Goal: Communication & Community: Ask a question

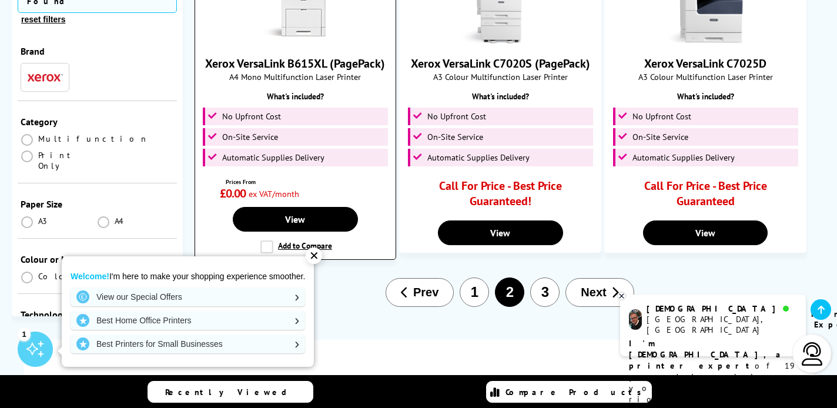
scroll to position [1799, 0]
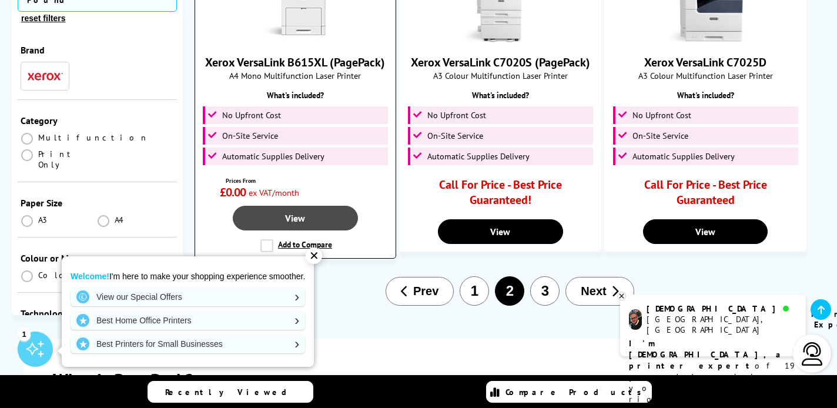
click at [310, 206] on link "View" at bounding box center [295, 218] width 125 height 25
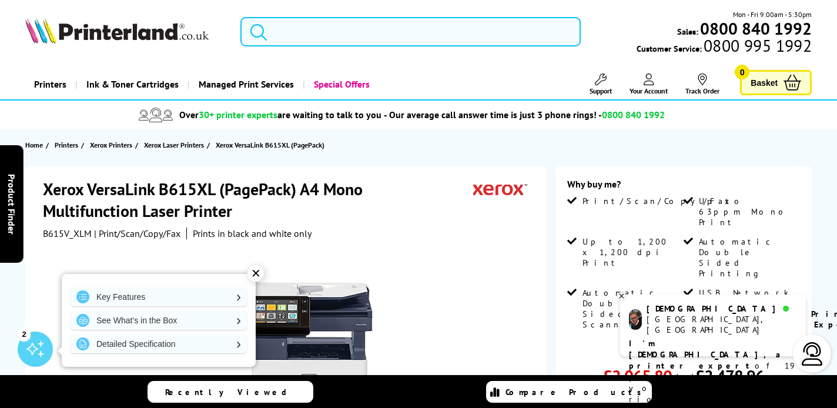
click at [276, 32] on input "search" at bounding box center [410, 31] width 340 height 29
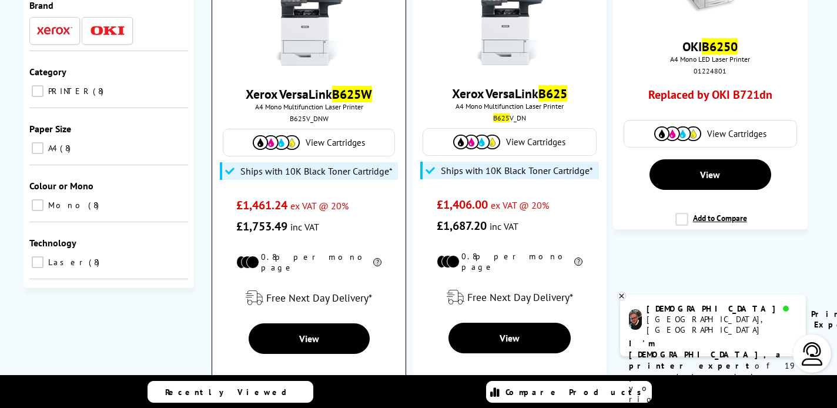
scroll to position [229, 0]
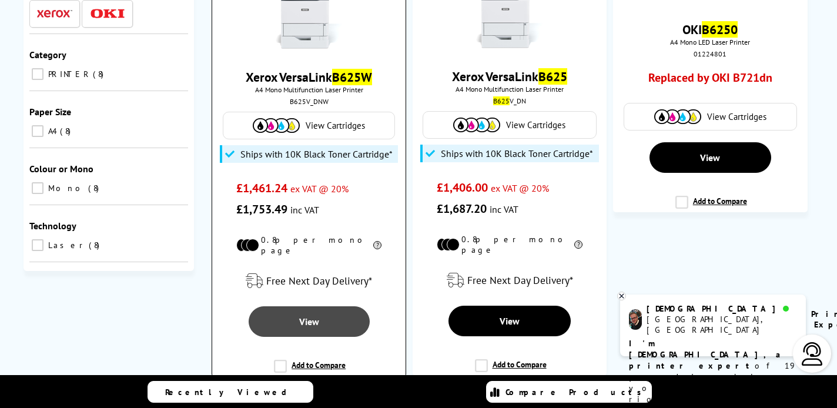
type input "b625w"
click at [321, 311] on link "View" at bounding box center [309, 321] width 121 height 31
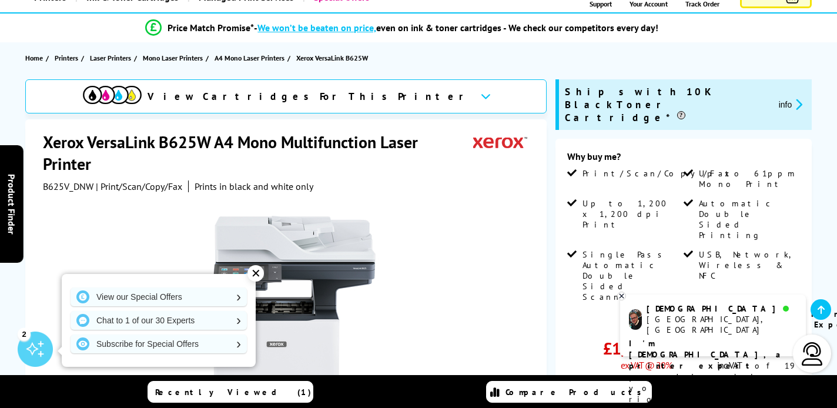
scroll to position [45, 0]
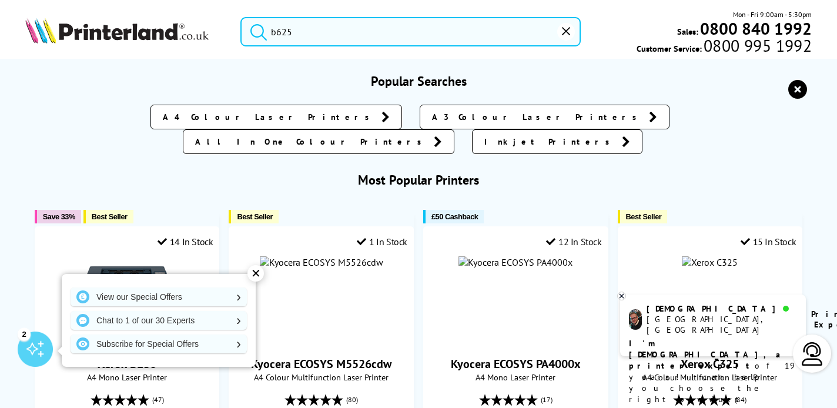
click at [298, 41] on input "b625" at bounding box center [410, 31] width 340 height 29
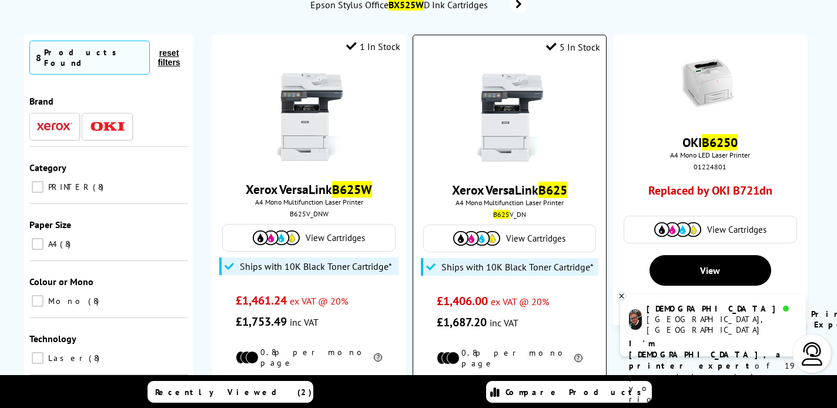
scroll to position [94, 0]
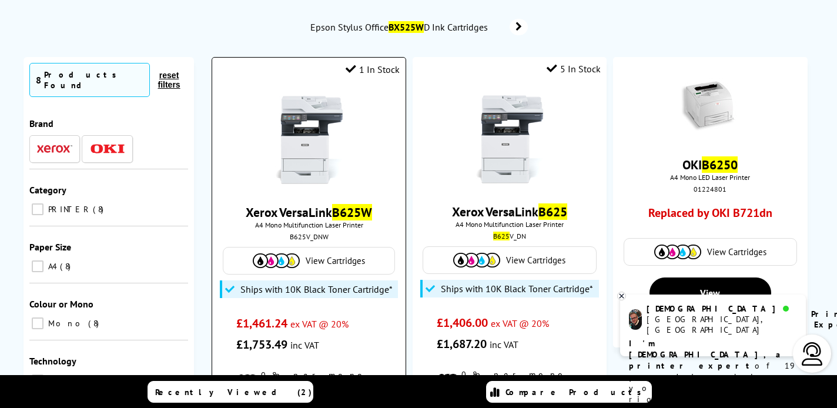
type input "b625w"
click at [377, 163] on div at bounding box center [309, 141] width 182 height 91
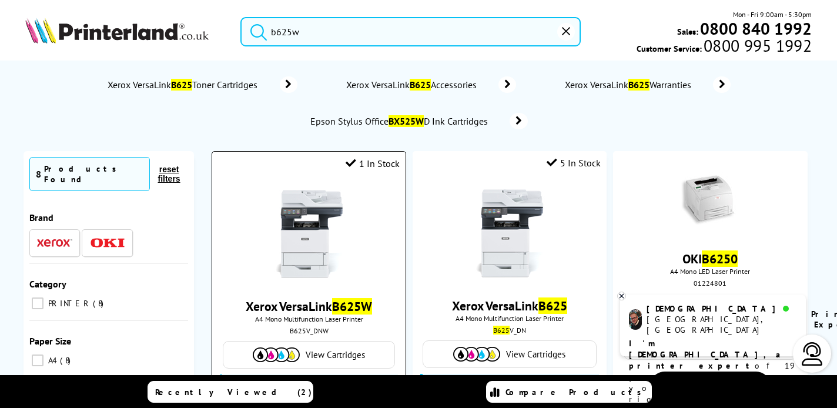
scroll to position [0, 0]
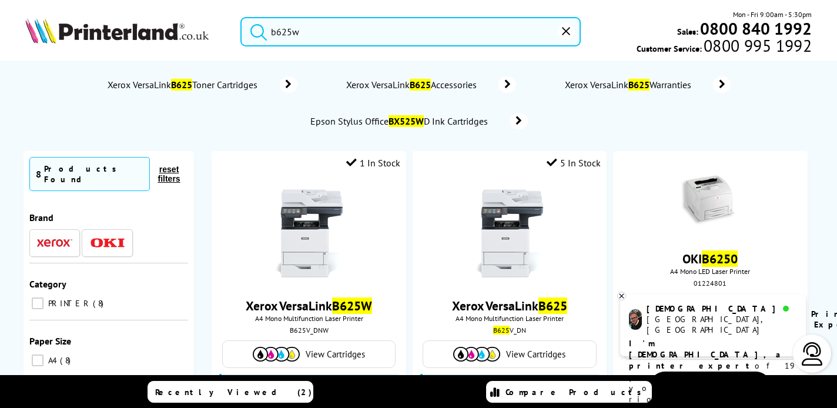
click at [138, 32] on img at bounding box center [116, 31] width 183 height 26
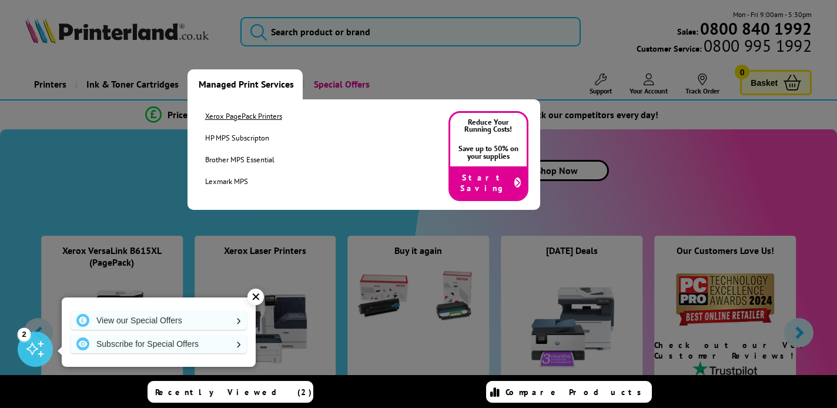
click at [236, 118] on link "Xerox PagePack Printers" at bounding box center [243, 116] width 77 height 10
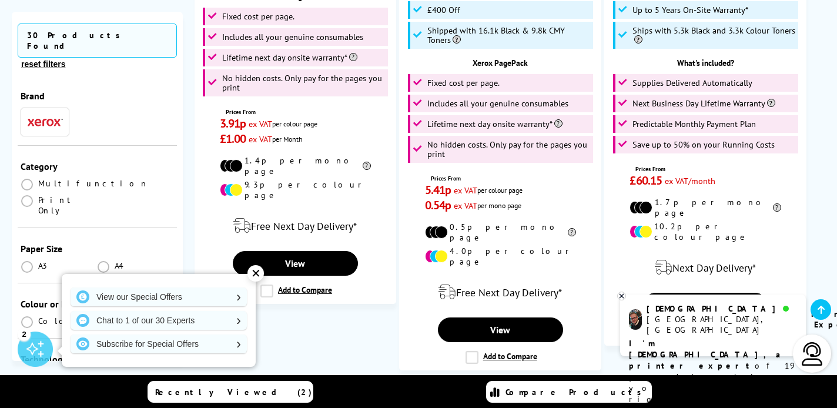
scroll to position [1598, 0]
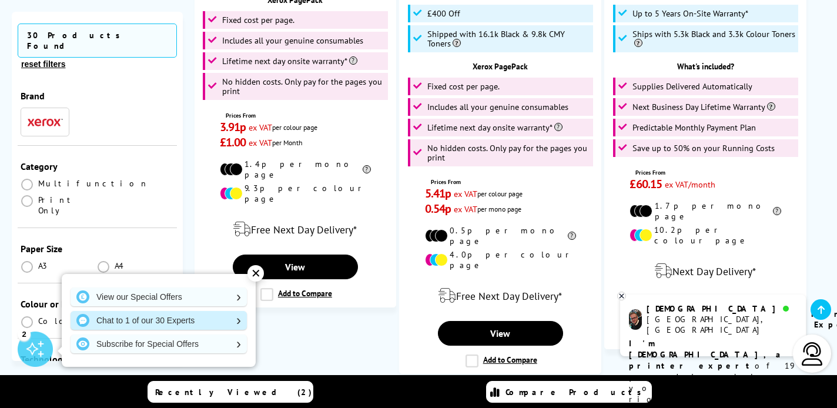
click at [206, 316] on link "Chat to 1 of our 30 Experts" at bounding box center [159, 320] width 176 height 19
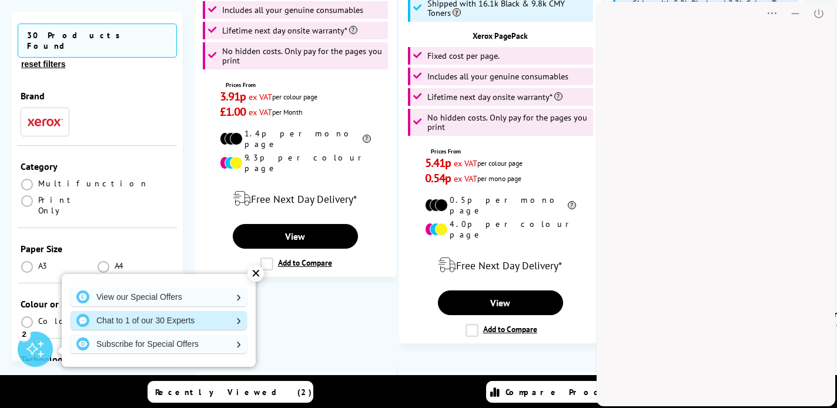
scroll to position [0, 0]
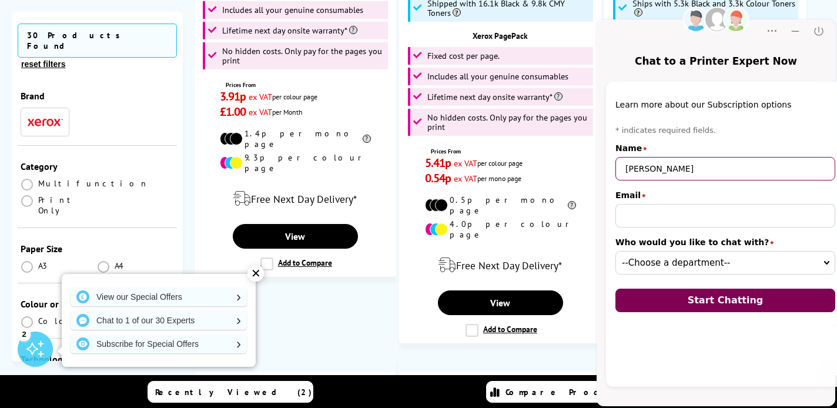
type input "[PERSON_NAME]"
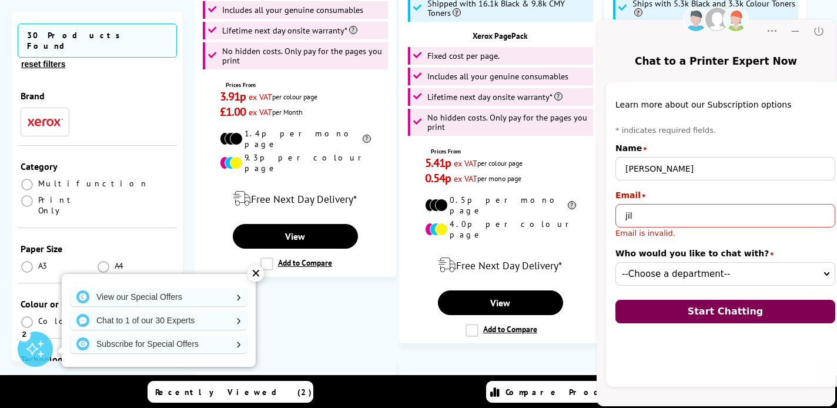
type input "[PERSON_NAME]"
type input "[PERSON_NAME][EMAIL_ADDRESS][DOMAIN_NAME]"
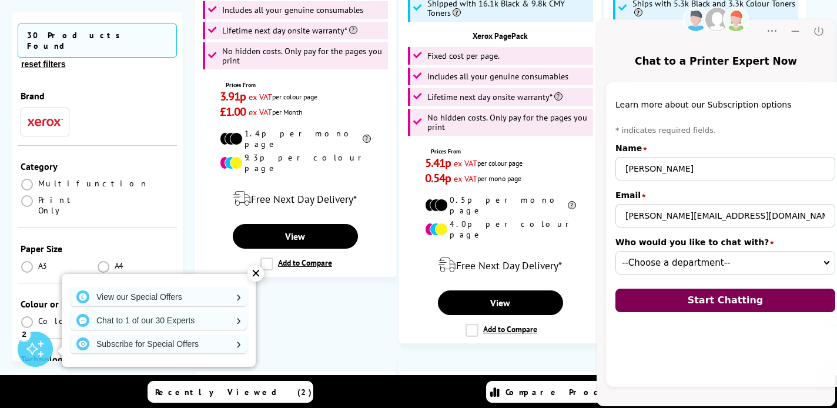
click at [727, 218] on input "[PERSON_NAME][EMAIL_ADDRESS][DOMAIN_NAME]" at bounding box center [726, 216] width 220 height 24
select select "03000000-0000-0000-0000-009f0002cb3c"
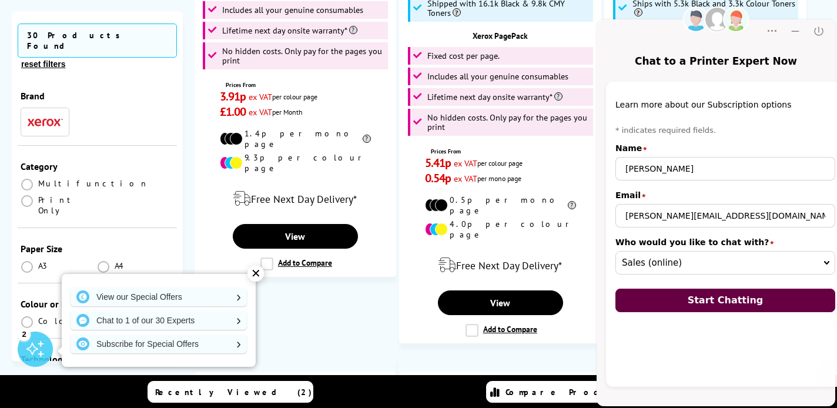
click at [714, 303] on span "Start Chatting" at bounding box center [726, 300] width 76 height 11
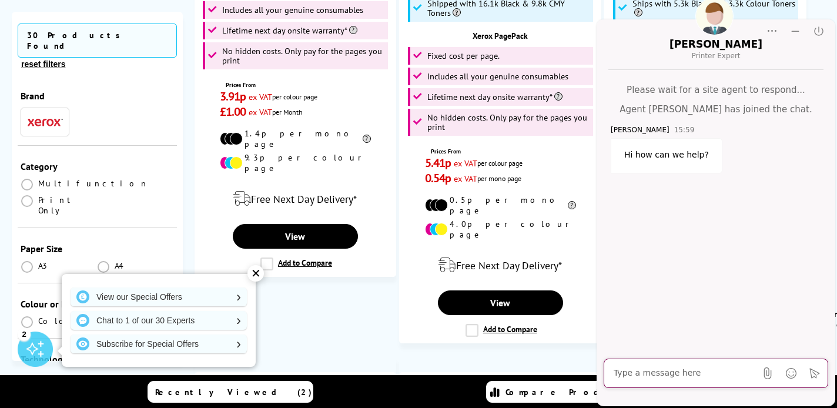
scroll to position [1735, 0]
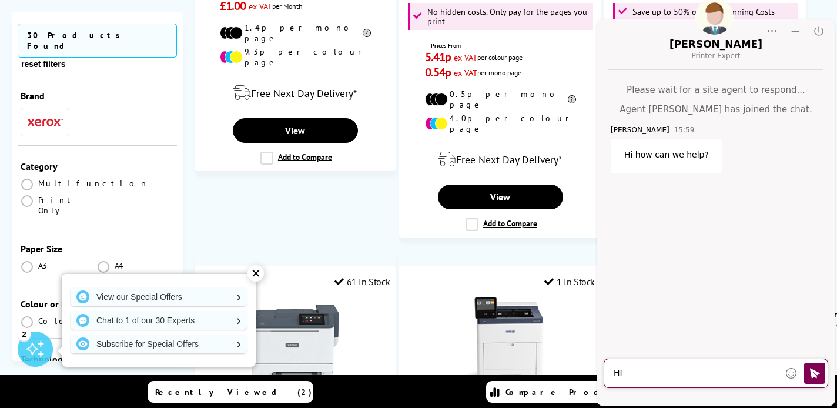
type textarea "H"
type textarea "Hi. I was hoping to chat to [PERSON_NAME]. Is that you?"
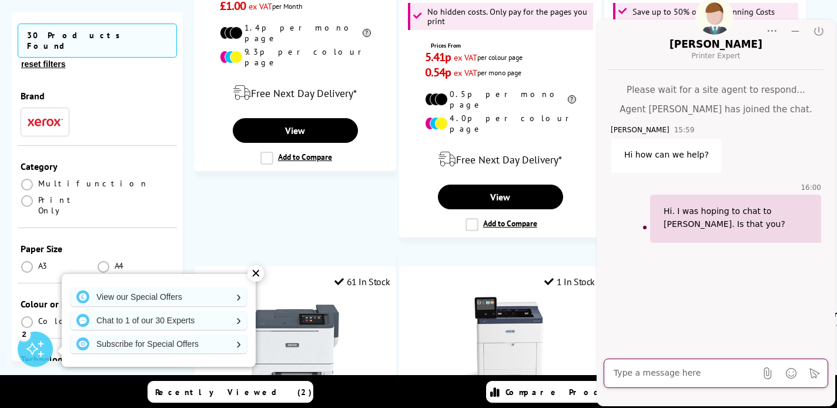
type textarea "y"
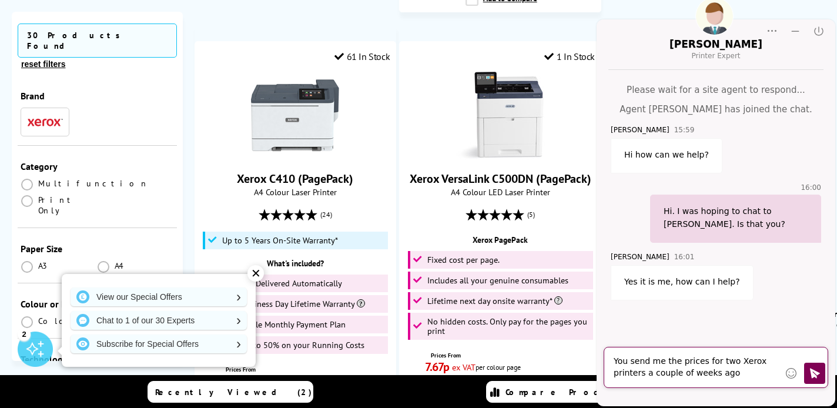
scroll to position [2185, 0]
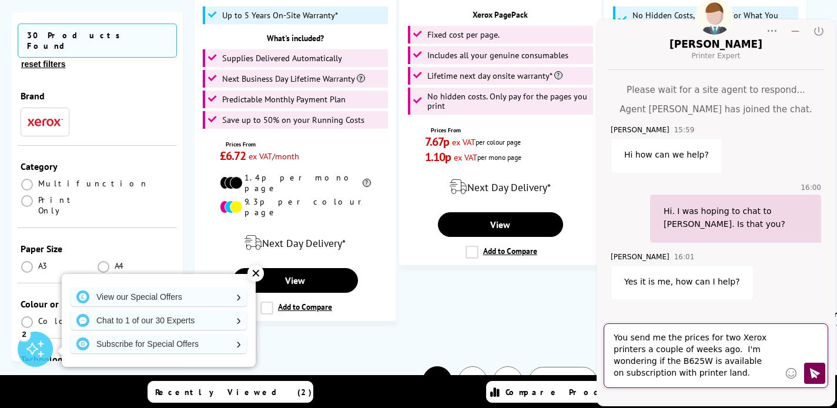
click at [647, 339] on textarea "You send me the prices for two Xerox printers a couple of weeks ago. I'm wonder…" at bounding box center [697, 355] width 166 height 47
type textarea "You sent me the prices for two Xerox printers a couple of weeks ago. I'm wonder…"
click at [814, 380] on button "Click to send" at bounding box center [814, 373] width 21 height 21
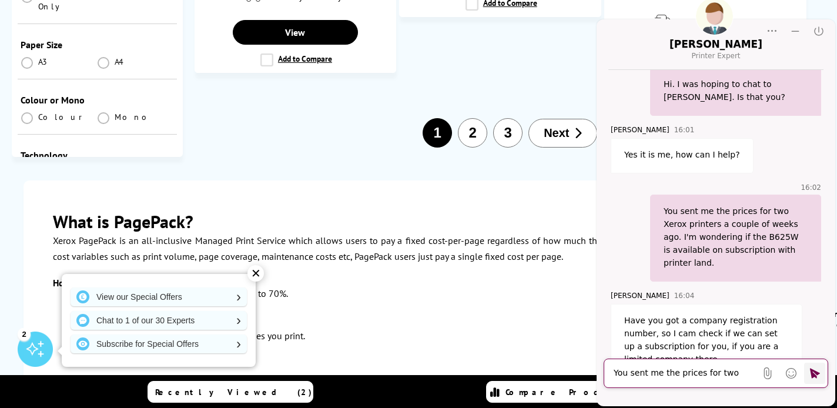
scroll to position [2681, 0]
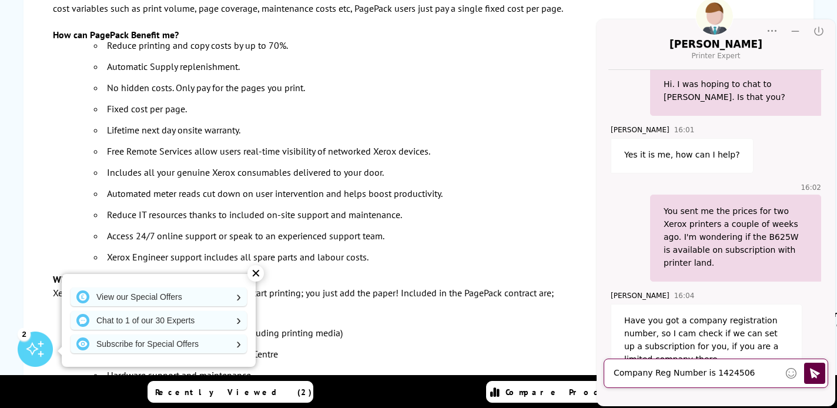
type textarea "Company Reg Number is 14245068"
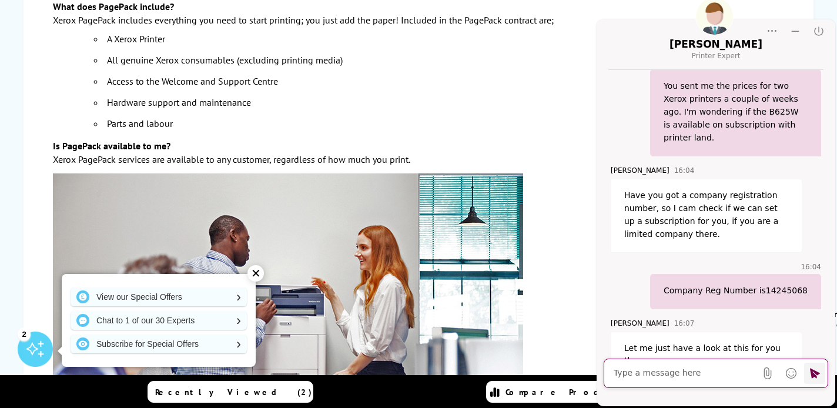
scroll to position [3227, 0]
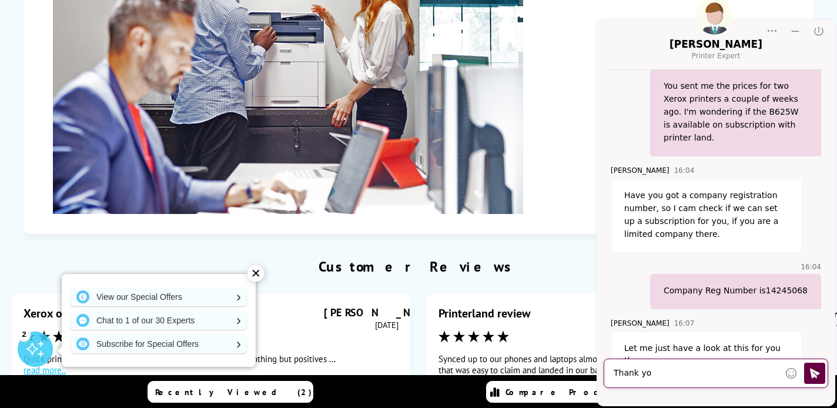
type textarea "Thank you"
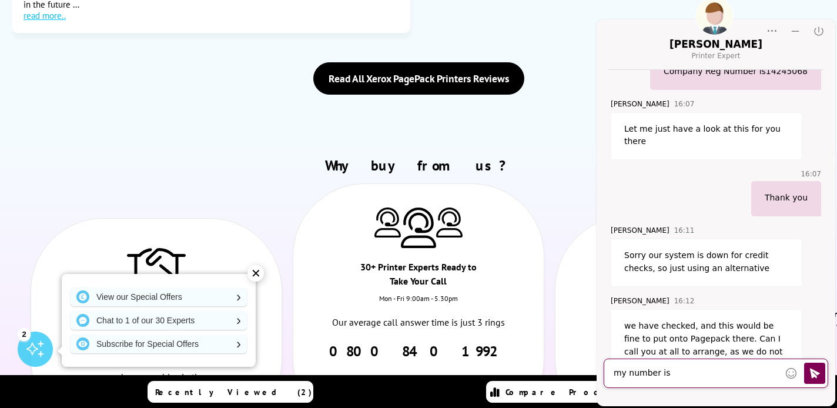
scroll to position [529, 0]
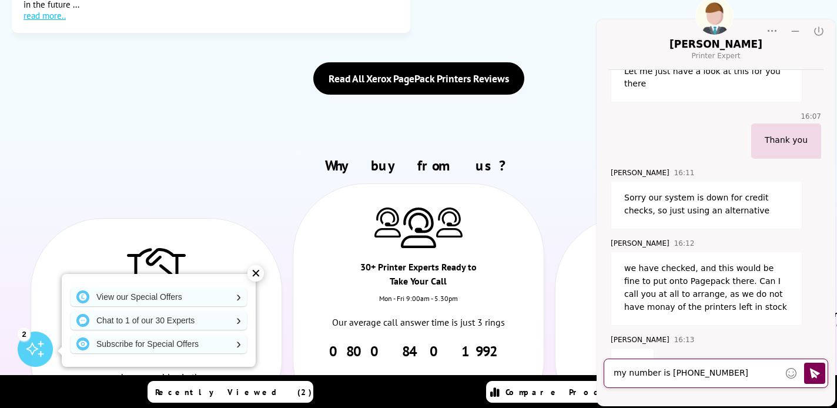
type textarea "my number is [PHONE_NUMBER]"
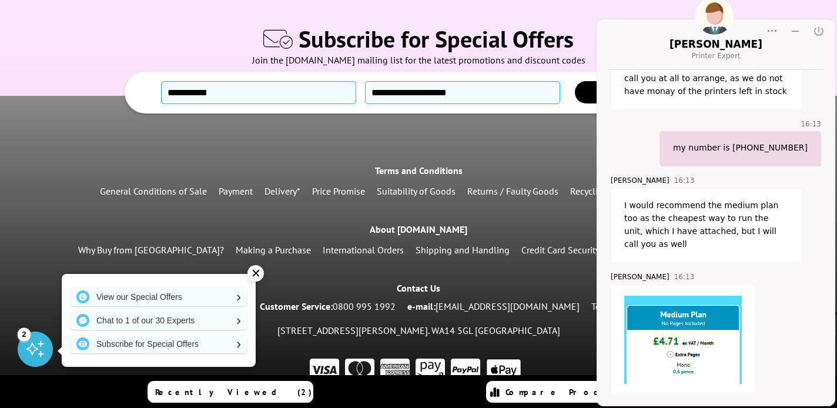
scroll to position [819, 0]
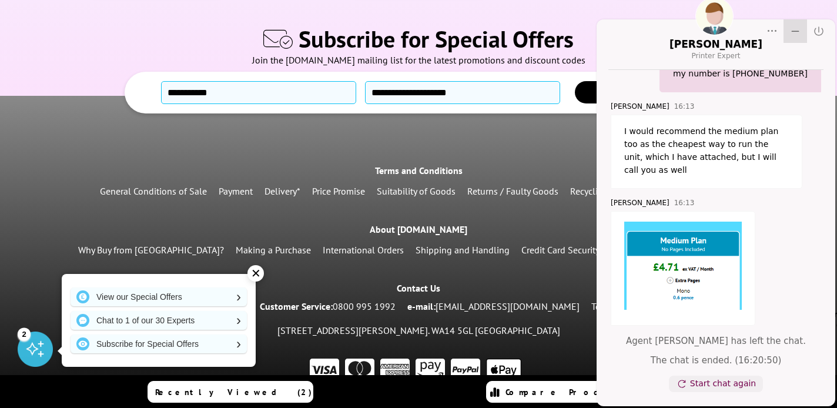
click at [796, 32] on icon "Minimize" at bounding box center [796, 31] width 12 height 12
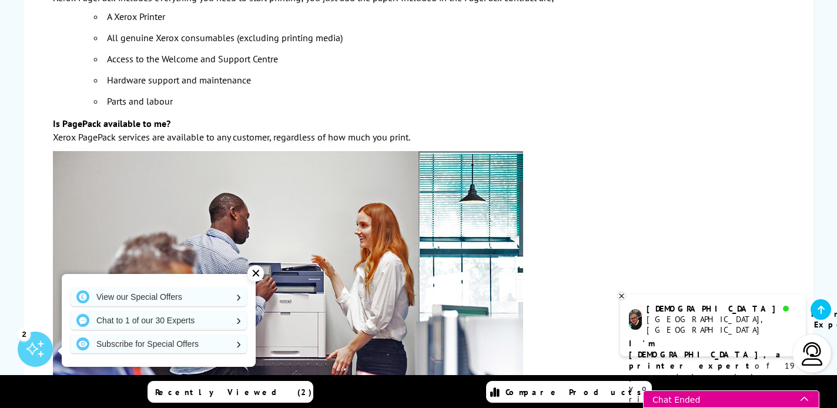
scroll to position [2926, 0]
